Goal: Task Accomplishment & Management: Complete application form

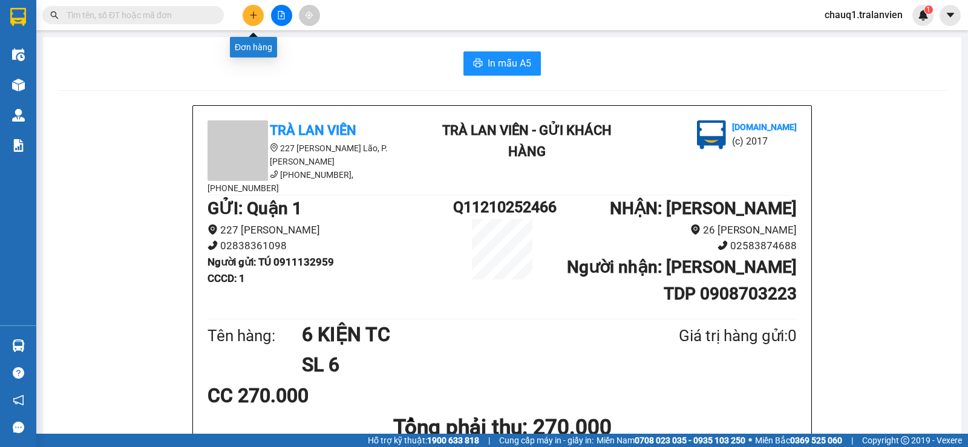
click at [257, 7] on button at bounding box center [253, 15] width 21 height 21
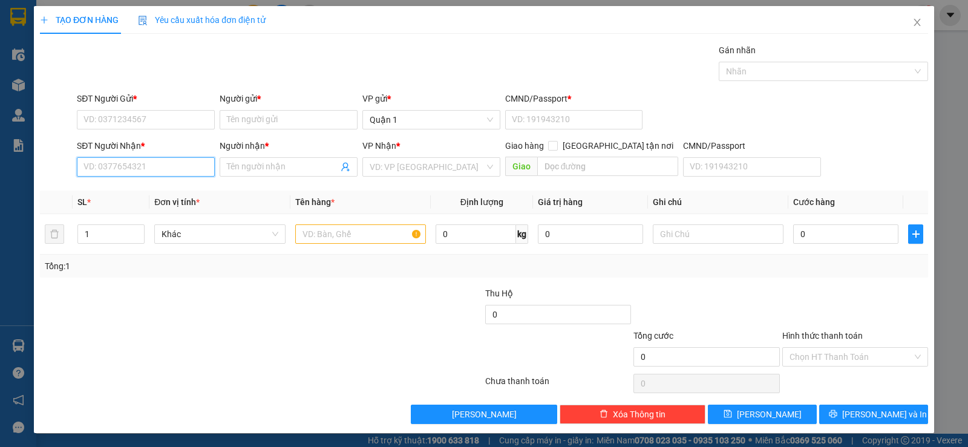
click at [103, 170] on input "SĐT Người Nhận *" at bounding box center [146, 166] width 138 height 19
type input "0777556121"
click at [253, 172] on input "Người nhận *" at bounding box center [282, 166] width 111 height 13
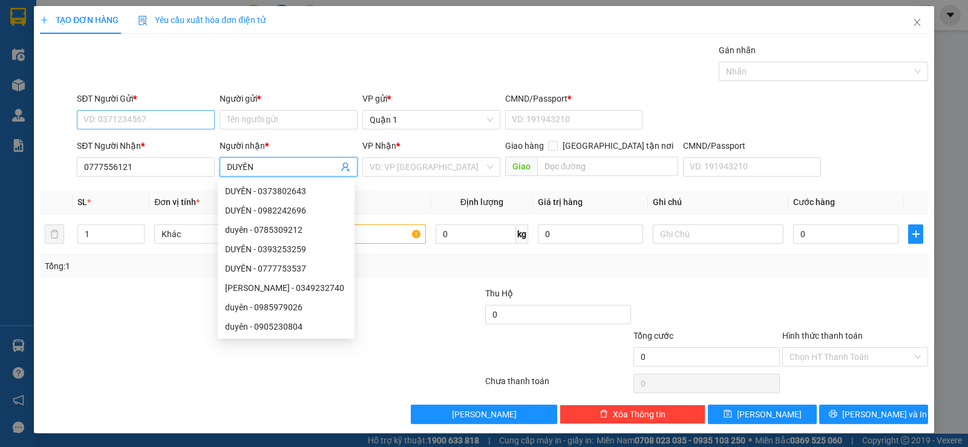
type input "DUYÊN"
click at [97, 124] on input "SĐT Người Gửi *" at bounding box center [146, 119] width 138 height 19
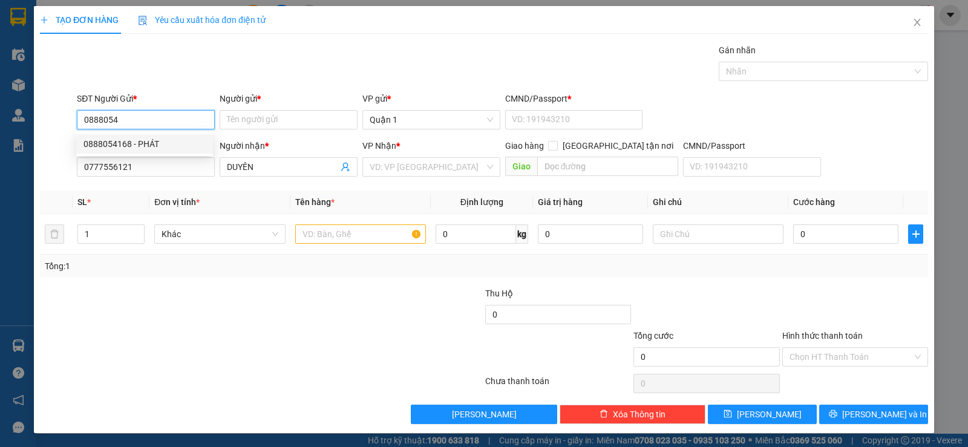
click at [120, 141] on div "0888054168 - PHÁT" at bounding box center [144, 143] width 122 height 13
type input "0888054168"
type input "PHÁT"
type input "1"
type input "0888054168"
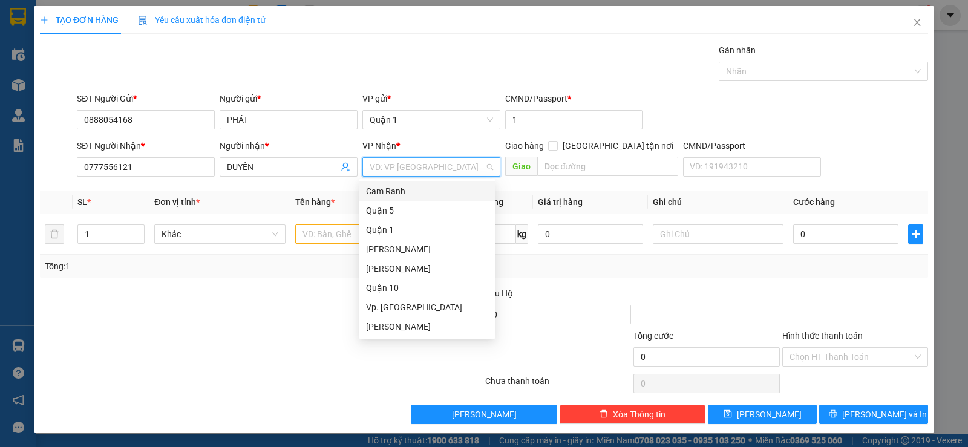
click at [391, 163] on input "search" at bounding box center [427, 167] width 115 height 18
click at [405, 250] on div "[PERSON_NAME]" at bounding box center [427, 249] width 122 height 13
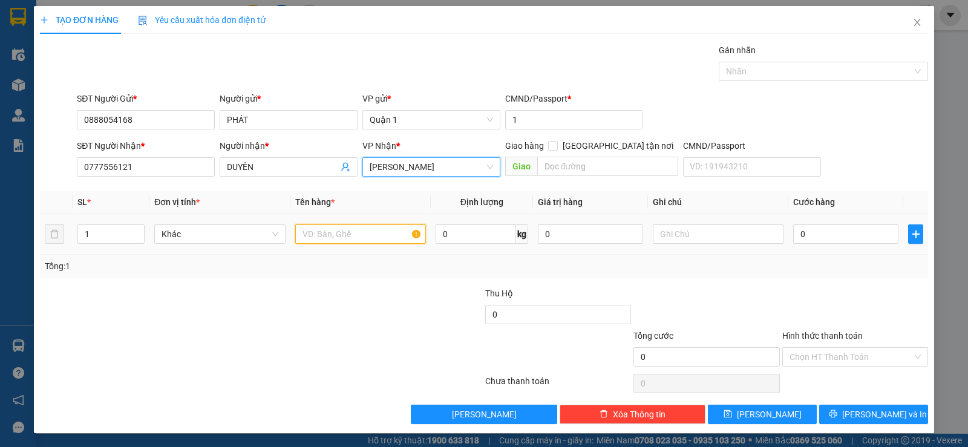
click at [338, 233] on input "text" at bounding box center [360, 233] width 131 height 19
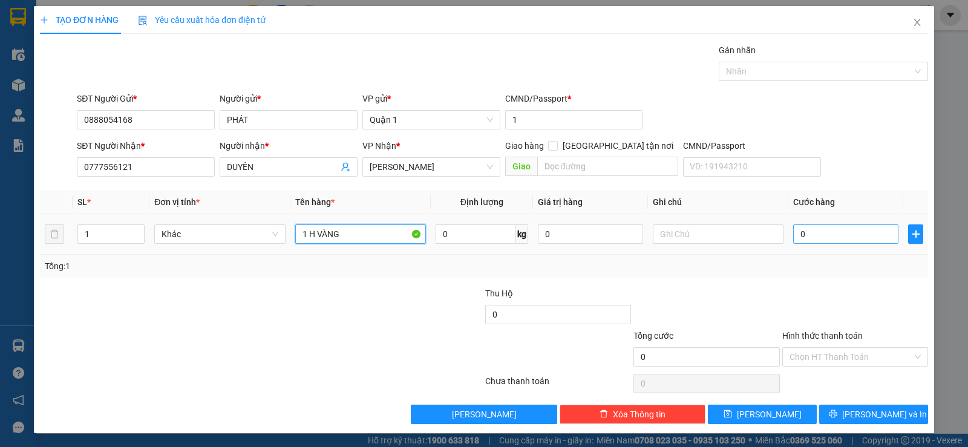
type input "1 H VÀNG"
click at [794, 234] on input "0" at bounding box center [845, 233] width 105 height 19
type input "3"
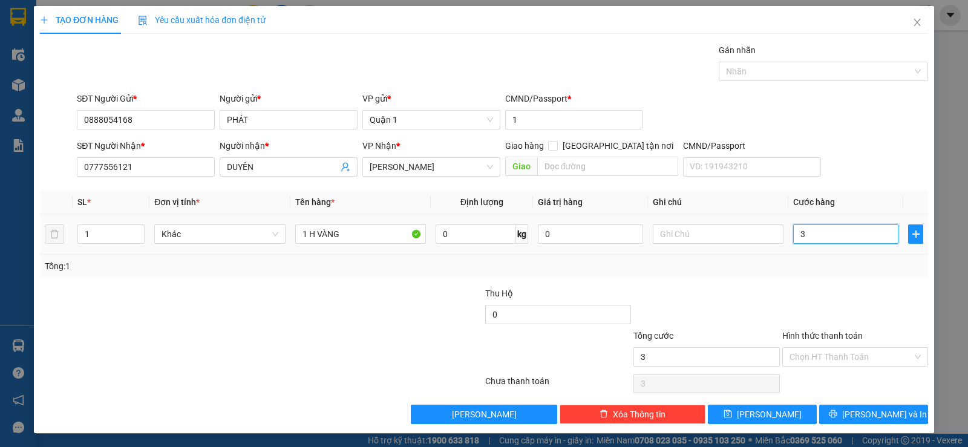
type input "30"
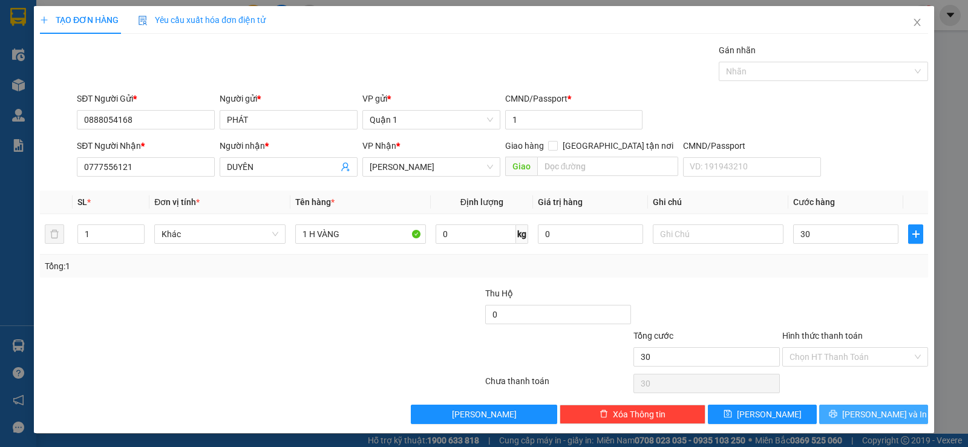
type input "30.000"
click at [833, 419] on button "[PERSON_NAME] và In" at bounding box center [873, 414] width 109 height 19
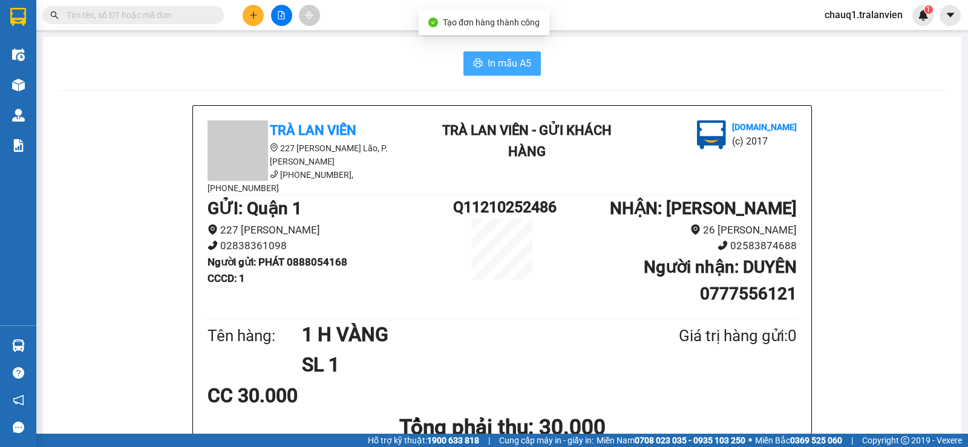
click at [504, 67] on span "In mẫu A5" at bounding box center [509, 63] width 44 height 15
